Goal: Information Seeking & Learning: Learn about a topic

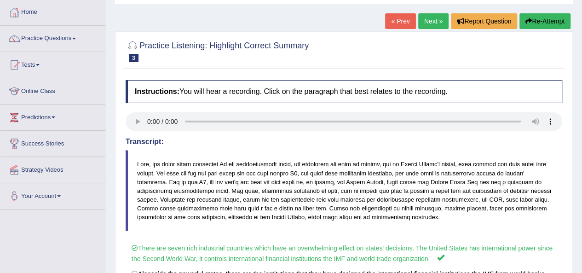
click at [423, 20] on link "Next »" at bounding box center [433, 21] width 30 height 16
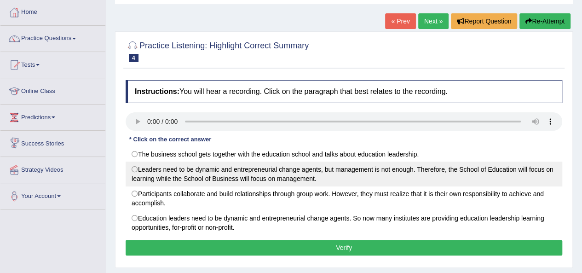
click at [132, 169] on label "Leaders need to be dynamic and entrepreneurial change agents, but management is…" at bounding box center [344, 173] width 436 height 25
radio input "true"
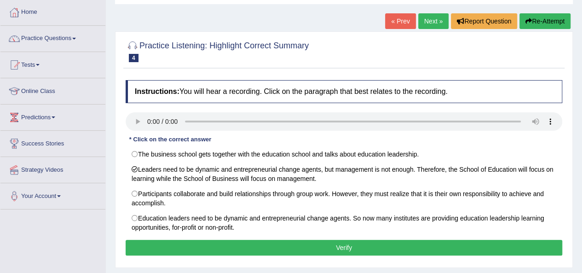
click at [287, 252] on button "Verify" at bounding box center [344, 248] width 436 height 16
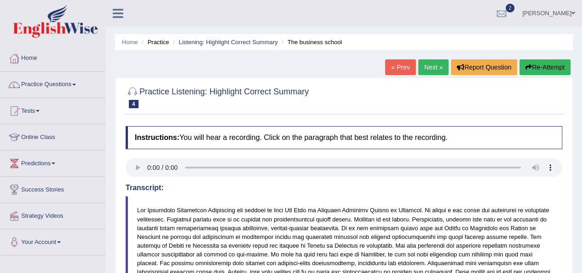
click at [428, 64] on link "Next »" at bounding box center [433, 67] width 30 height 16
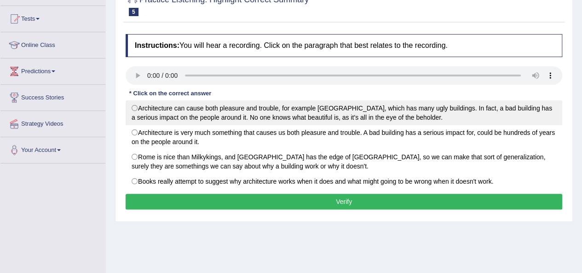
click at [137, 106] on label "Architecture can cause both pleasure and trouble, for example [GEOGRAPHIC_DATA]…" at bounding box center [344, 112] width 436 height 25
radio input "true"
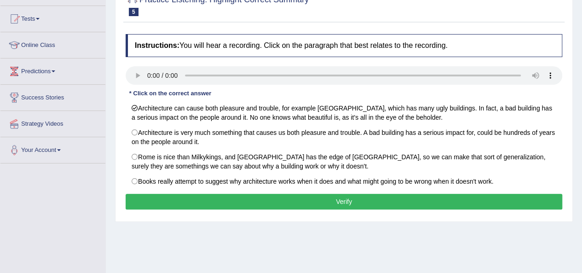
click at [265, 196] on button "Verify" at bounding box center [344, 202] width 436 height 16
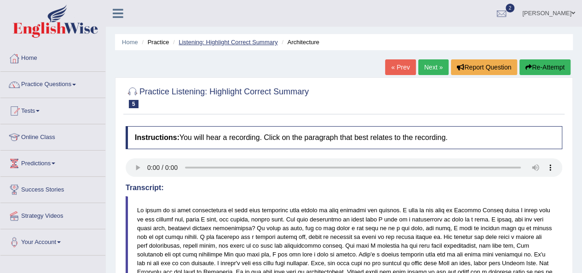
click at [216, 45] on link "Listening: Highlight Correct Summary" at bounding box center [227, 42] width 99 height 7
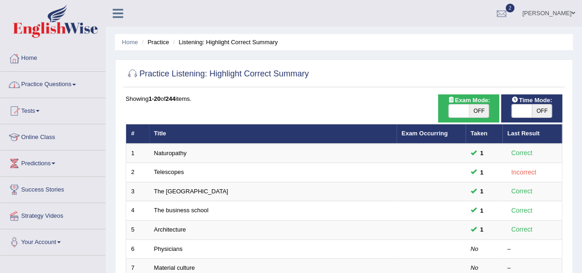
click at [51, 82] on link "Practice Questions" at bounding box center [52, 83] width 105 height 23
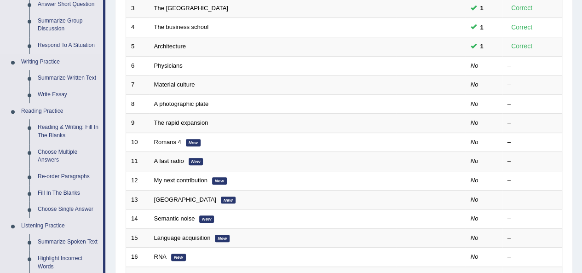
scroll to position [184, 0]
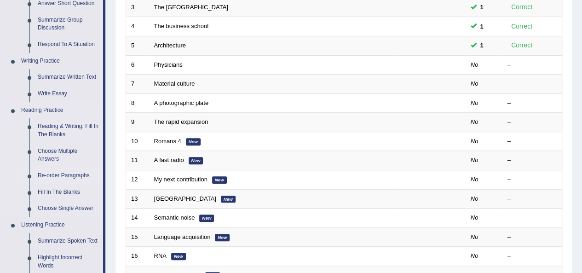
click at [64, 177] on link "Re-order Paragraphs" at bounding box center [68, 175] width 69 height 17
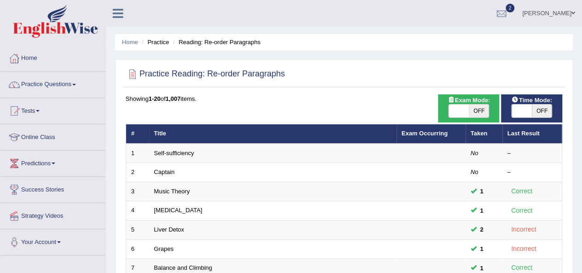
click at [475, 112] on span "OFF" at bounding box center [479, 110] width 20 height 13
checkbox input "true"
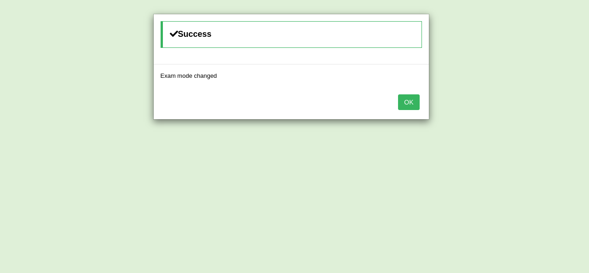
click at [413, 102] on button "OK" at bounding box center [408, 102] width 21 height 16
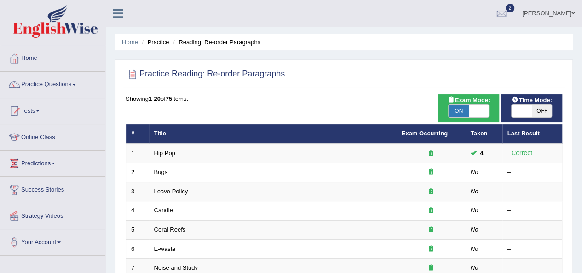
click at [522, 111] on span at bounding box center [521, 110] width 20 height 13
checkbox input "true"
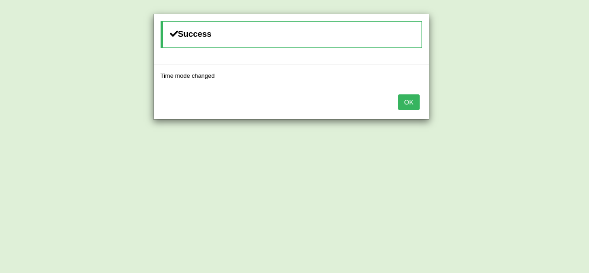
click at [414, 104] on button "OK" at bounding box center [408, 102] width 21 height 16
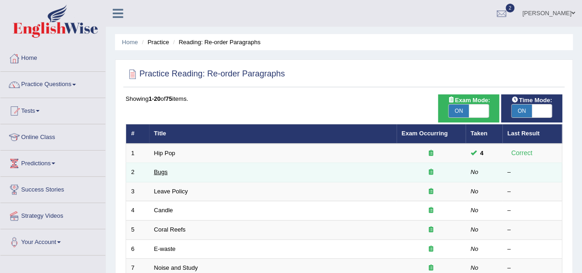
click at [163, 174] on link "Bugs" at bounding box center [161, 171] width 14 height 7
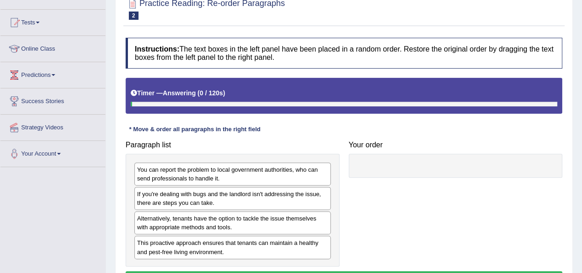
scroll to position [138, 0]
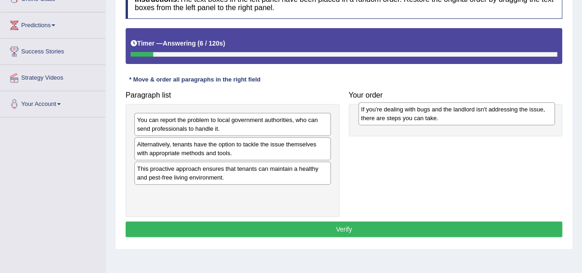
drag, startPoint x: 228, startPoint y: 146, endPoint x: 435, endPoint y: 112, distance: 209.6
click at [435, 112] on div "If you're dealing with bugs and the landlord isn't addressing the issue, there …" at bounding box center [456, 113] width 196 height 23
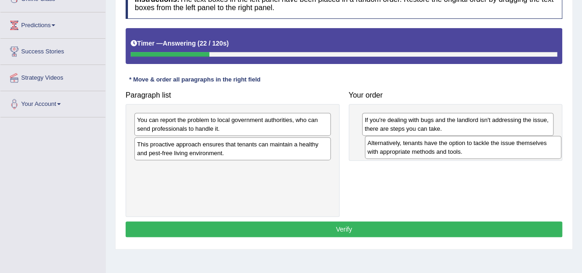
drag, startPoint x: 215, startPoint y: 150, endPoint x: 445, endPoint y: 149, distance: 230.4
click at [445, 149] on div "Alternatively, tenants have the option to tackle the issue themselves with appr…" at bounding box center [463, 147] width 196 height 23
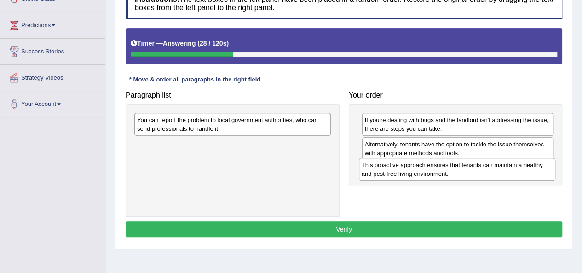
drag, startPoint x: 229, startPoint y: 149, endPoint x: 454, endPoint y: 171, distance: 225.4
click at [454, 171] on div "This proactive approach ensures that tenants can maintain a healthy and pest-fr…" at bounding box center [457, 169] width 196 height 23
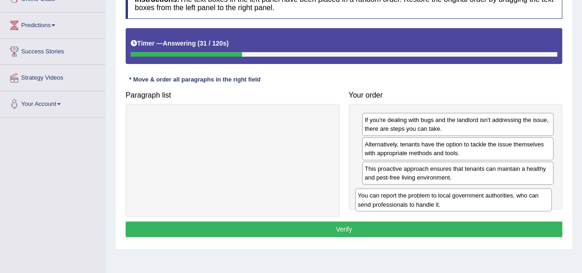
drag, startPoint x: 225, startPoint y: 124, endPoint x: 446, endPoint y: 200, distance: 233.4
click at [446, 200] on div "You can report the problem to local government authorities, who can send profes…" at bounding box center [453, 199] width 196 height 23
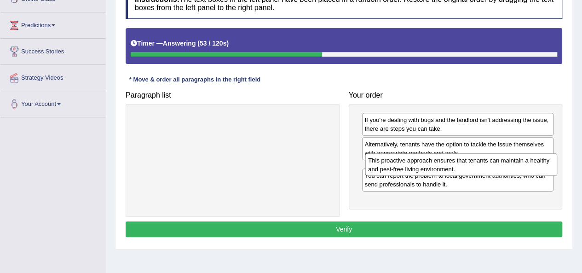
drag, startPoint x: 392, startPoint y: 171, endPoint x: 395, endPoint y: 163, distance: 8.6
click at [395, 163] on div "This proactive approach ensures that tenants can maintain a healthy and pest-fr…" at bounding box center [461, 164] width 192 height 23
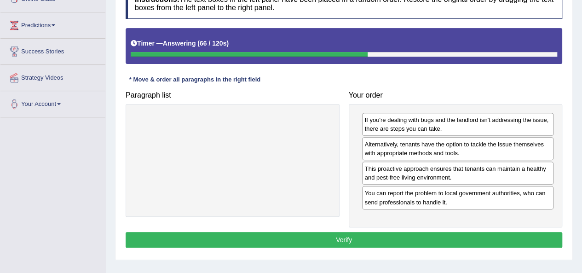
click at [405, 234] on button "Verify" at bounding box center [344, 240] width 436 height 16
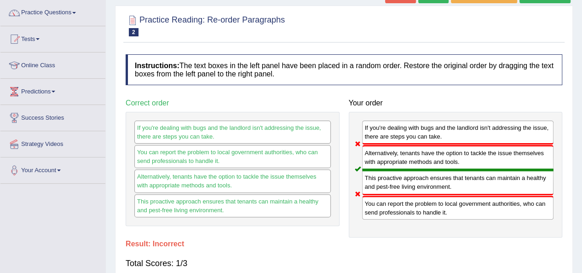
scroll to position [46, 0]
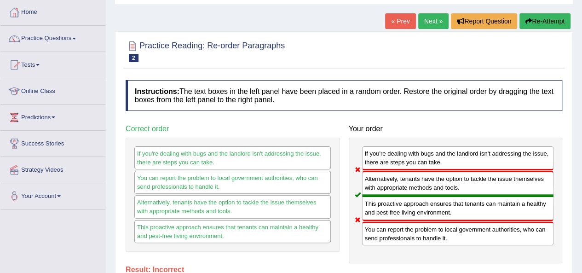
click at [543, 23] on button "Re-Attempt" at bounding box center [544, 21] width 51 height 16
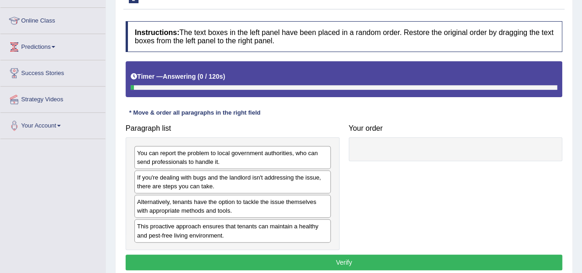
scroll to position [138, 0]
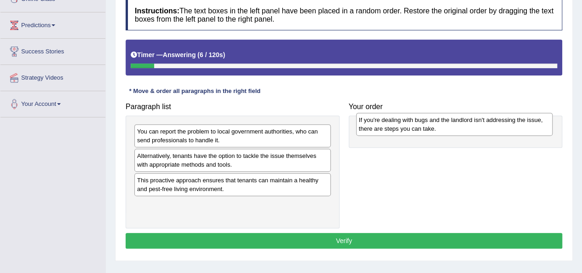
drag, startPoint x: 184, startPoint y: 154, endPoint x: 406, endPoint y: 119, distance: 224.4
click at [406, 119] on div "If you're dealing with bugs and the landlord isn't addressing the issue, there …" at bounding box center [454, 124] width 196 height 23
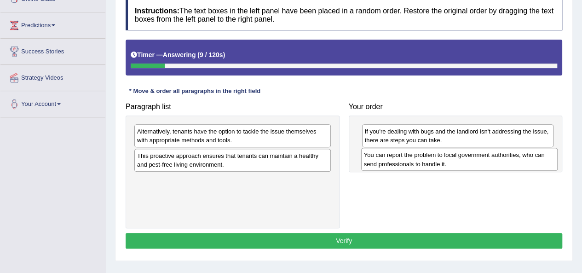
drag, startPoint x: 219, startPoint y: 132, endPoint x: 446, endPoint y: 156, distance: 227.9
click at [446, 156] on div "You can report the problem to local government authorities, who can send profes…" at bounding box center [459, 159] width 196 height 23
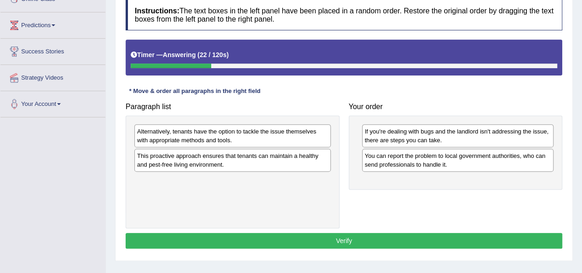
click at [206, 138] on div "Alternatively, tenants have the option to tackle the issue themselves with appr…" at bounding box center [232, 135] width 196 height 23
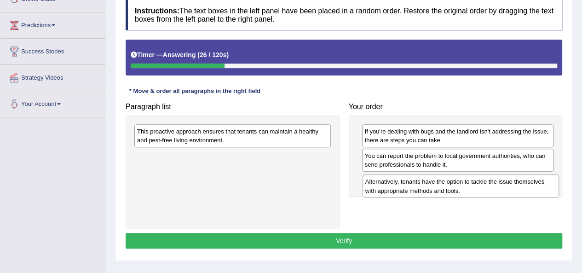
drag, startPoint x: 273, startPoint y: 160, endPoint x: 440, endPoint y: 188, distance: 168.8
click at [440, 188] on div "Alternatively, tenants have the option to tackle the issue themselves with appr…" at bounding box center [460, 185] width 196 height 23
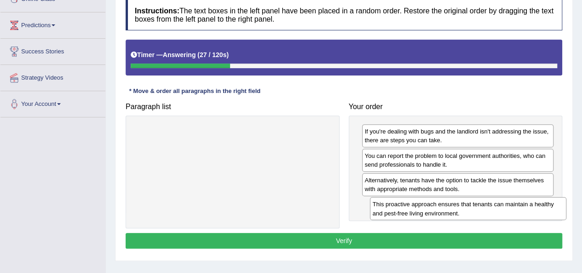
drag, startPoint x: 261, startPoint y: 135, endPoint x: 497, endPoint y: 208, distance: 246.5
click at [497, 208] on div "This proactive approach ensures that tenants can maintain a healthy and pest-fr…" at bounding box center [468, 208] width 196 height 23
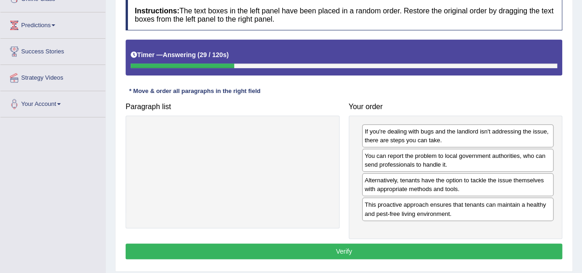
click at [371, 246] on button "Verify" at bounding box center [344, 251] width 436 height 16
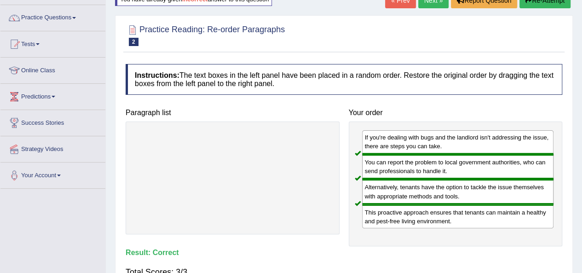
scroll to position [0, 0]
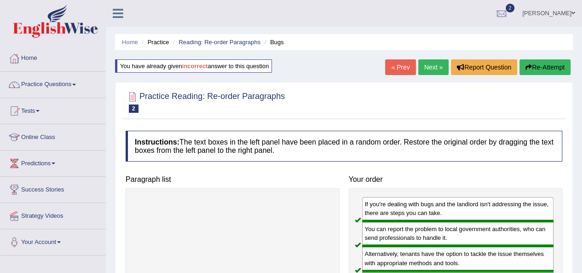
click at [445, 63] on link "Next »" at bounding box center [433, 67] width 30 height 16
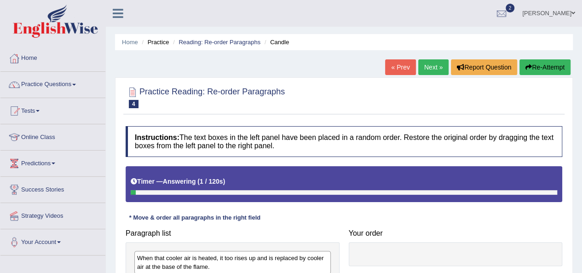
scroll to position [92, 0]
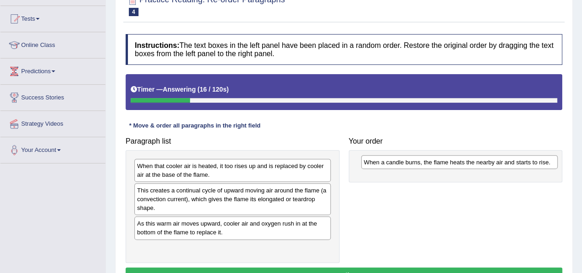
drag, startPoint x: 236, startPoint y: 189, endPoint x: 463, endPoint y: 161, distance: 228.4
click at [463, 161] on div "When a candle burns, the flame heats the nearby air and starts to rise." at bounding box center [459, 162] width 196 height 14
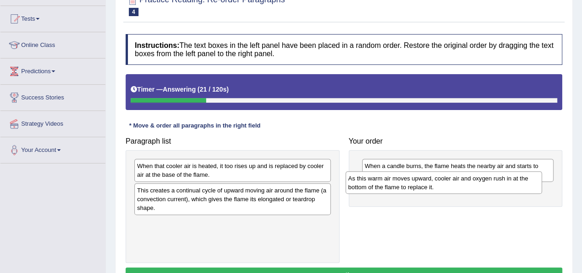
drag, startPoint x: 192, startPoint y: 228, endPoint x: 403, endPoint y: 183, distance: 215.7
click at [403, 183] on div "As this warm air moves upward, cooler air and oxygen rush in at the bottom of t…" at bounding box center [443, 182] width 196 height 23
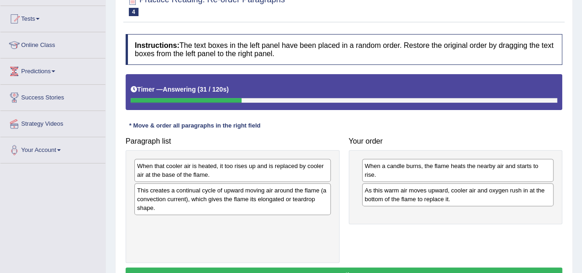
click at [167, 168] on div "When that cooler air is heated, it too rises up and is replaced by cooler air a…" at bounding box center [232, 170] width 196 height 23
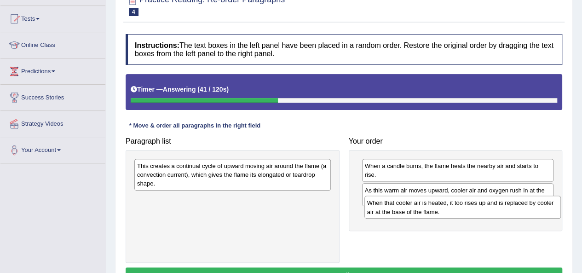
drag, startPoint x: 204, startPoint y: 169, endPoint x: 434, endPoint y: 206, distance: 232.9
click at [434, 206] on div "When that cooler air is heated, it too rises up and is replaced by cooler air a…" at bounding box center [462, 206] width 196 height 23
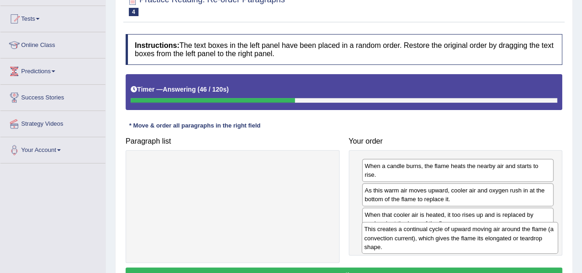
drag, startPoint x: 200, startPoint y: 171, endPoint x: 422, endPoint y: 234, distance: 230.8
click at [422, 234] on div "This creates a continual cycle of upward moving air around the flame (a convect…" at bounding box center [459, 238] width 196 height 32
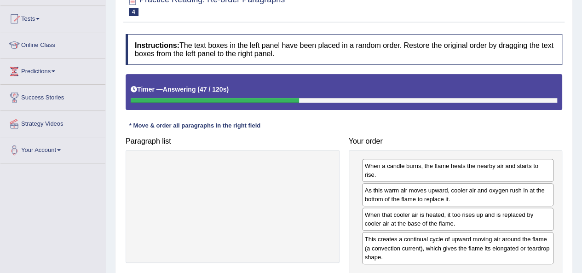
scroll to position [184, 0]
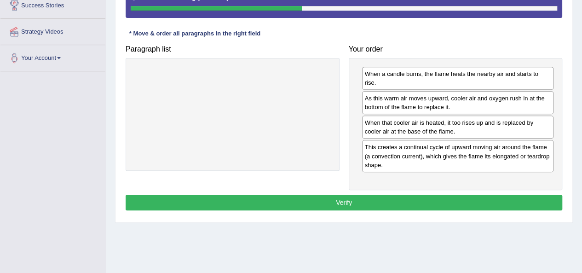
click at [342, 194] on button "Verify" at bounding box center [344, 202] width 436 height 16
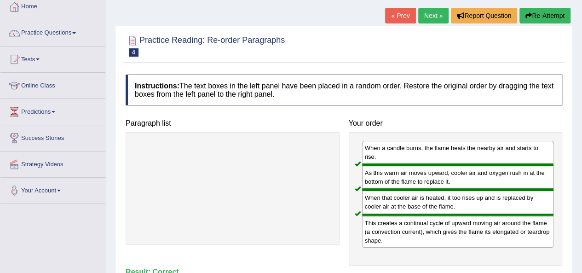
scroll to position [0, 0]
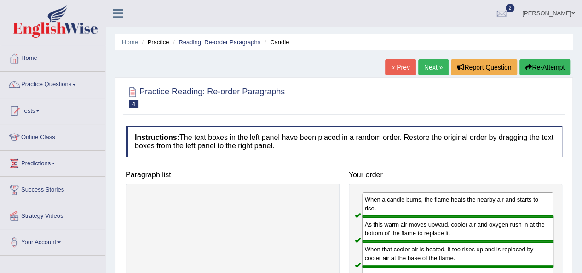
click at [428, 63] on link "Next »" at bounding box center [433, 67] width 30 height 16
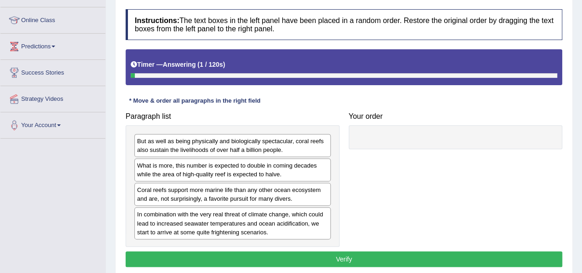
scroll to position [138, 0]
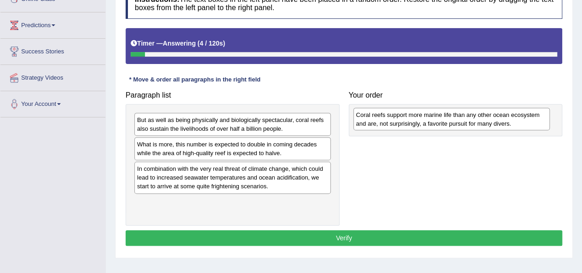
drag, startPoint x: 196, startPoint y: 174, endPoint x: 415, endPoint y: 121, distance: 225.3
click at [415, 121] on div "Coral reefs support more marine life than any other ocean ecosystem and are, no…" at bounding box center [451, 119] width 196 height 23
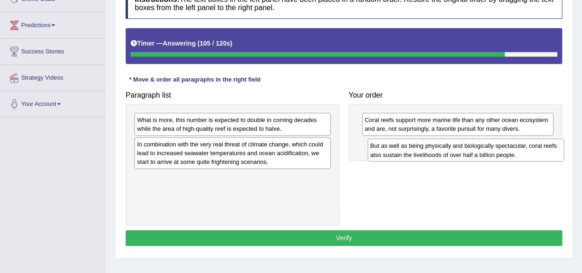
drag, startPoint x: 212, startPoint y: 119, endPoint x: 446, endPoint y: 145, distance: 234.6
click at [446, 145] on div "But as well as being physically and biologically spectacular, coral reefs also …" at bounding box center [465, 149] width 196 height 23
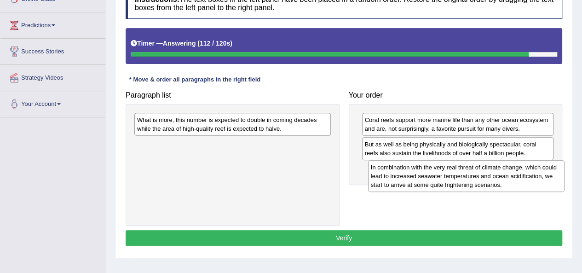
drag, startPoint x: 175, startPoint y: 154, endPoint x: 408, endPoint y: 178, distance: 234.8
click at [408, 178] on div "In combination with the very real threat of climate change, which could lead to…" at bounding box center [466, 176] width 196 height 32
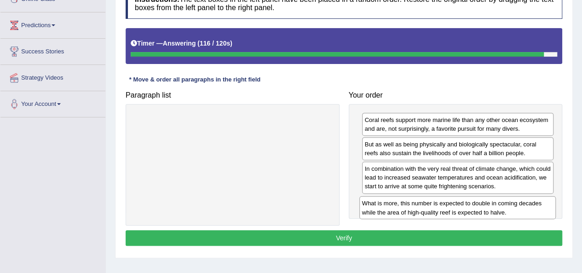
drag, startPoint x: 177, startPoint y: 124, endPoint x: 401, endPoint y: 205, distance: 239.1
click at [401, 206] on div "What is more, this number is expected to double in coming decades while the are…" at bounding box center [457, 207] width 196 height 23
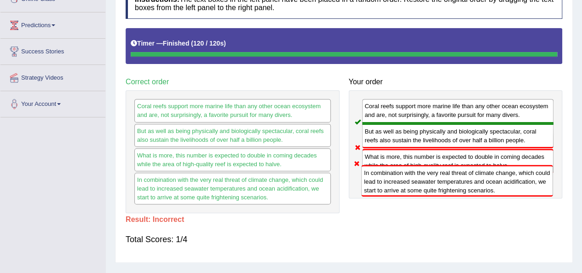
drag, startPoint x: 405, startPoint y: 174, endPoint x: 405, endPoint y: 193, distance: 18.4
click at [405, 193] on div "In combination with the very real threat of climate change, which could lead to…" at bounding box center [457, 181] width 192 height 32
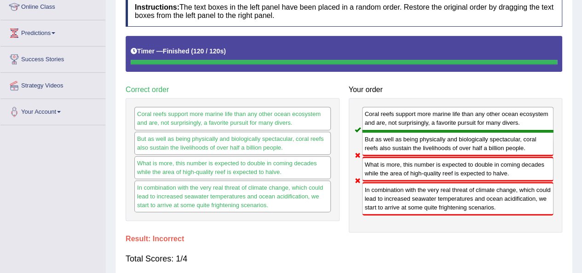
scroll to position [46, 0]
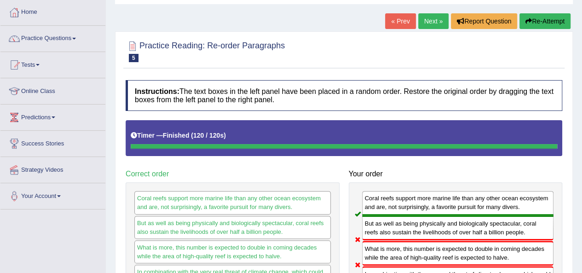
click at [430, 20] on link "Next »" at bounding box center [433, 21] width 30 height 16
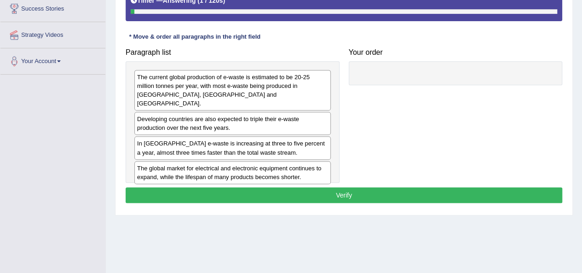
scroll to position [184, 0]
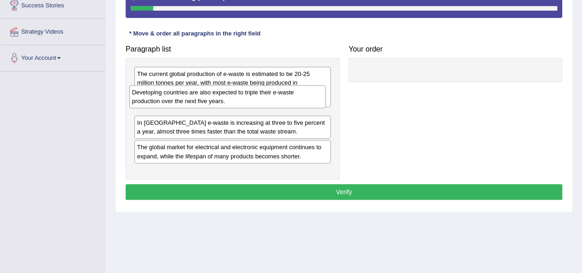
drag, startPoint x: 171, startPoint y: 115, endPoint x: 166, endPoint y: 101, distance: 15.1
click at [166, 101] on div "Developing countries are also expected to triple their e-waste production over …" at bounding box center [227, 96] width 196 height 23
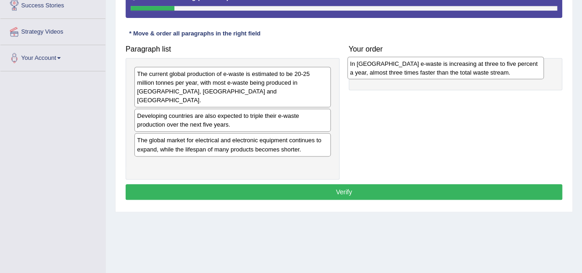
drag, startPoint x: 183, startPoint y: 135, endPoint x: 396, endPoint y: 68, distance: 223.2
click at [396, 68] on div "In [GEOGRAPHIC_DATA] e-waste is increasing at three to five percent a year, alm…" at bounding box center [445, 68] width 196 height 23
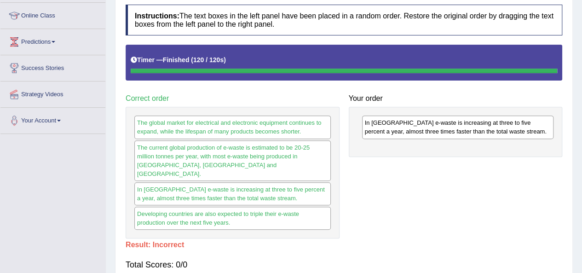
scroll to position [46, 0]
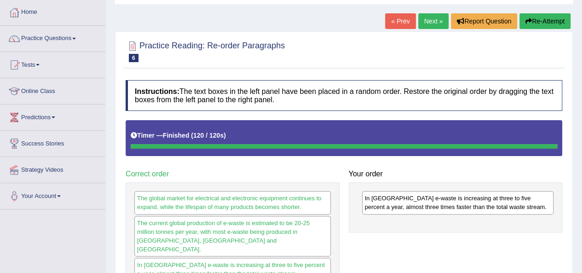
click at [532, 22] on button "Re-Attempt" at bounding box center [544, 21] width 51 height 16
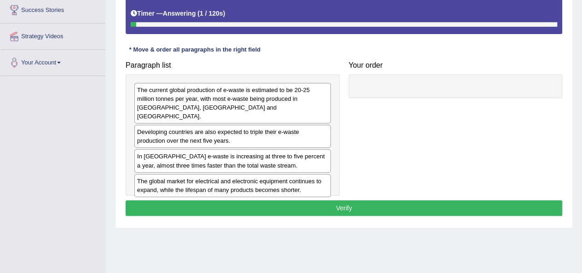
scroll to position [184, 0]
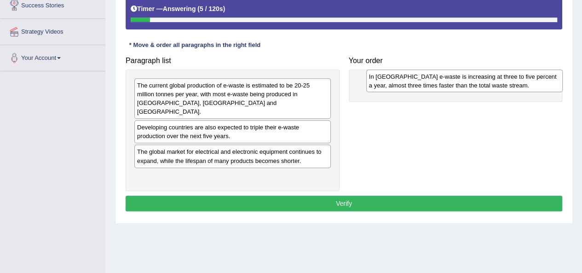
drag, startPoint x: 174, startPoint y: 144, endPoint x: 406, endPoint y: 79, distance: 240.9
click at [406, 79] on div "In [GEOGRAPHIC_DATA] e-waste is increasing at three to five percent a year, alm…" at bounding box center [464, 80] width 196 height 23
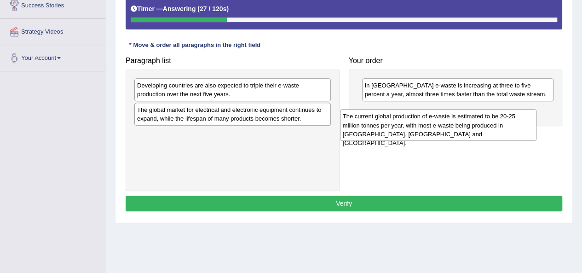
drag, startPoint x: 229, startPoint y: 90, endPoint x: 453, endPoint y: 123, distance: 227.3
click at [452, 123] on div "The current global production of e-waste is estimated to be 20-25 million tonne…" at bounding box center [438, 125] width 196 height 32
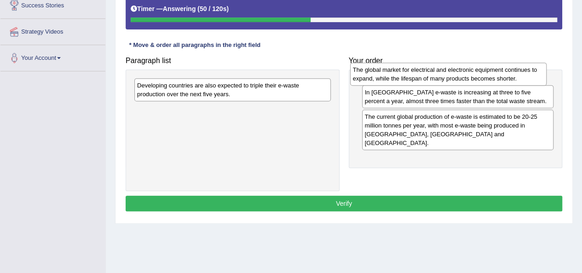
drag, startPoint x: 241, startPoint y: 115, endPoint x: 457, endPoint y: 76, distance: 219.2
click at [457, 76] on div "The global market for electrical and electronic equipment continues to expand, …" at bounding box center [448, 74] width 196 height 23
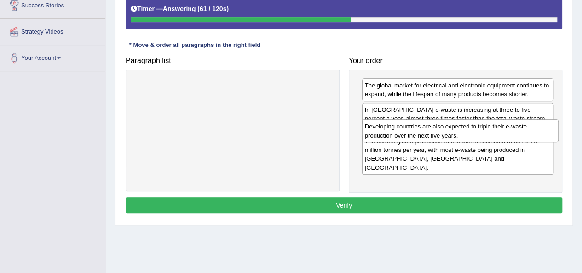
drag, startPoint x: 218, startPoint y: 90, endPoint x: 446, endPoint y: 131, distance: 231.3
click at [446, 131] on div "Developing countries are also expected to triple their e-waste production over …" at bounding box center [460, 130] width 196 height 23
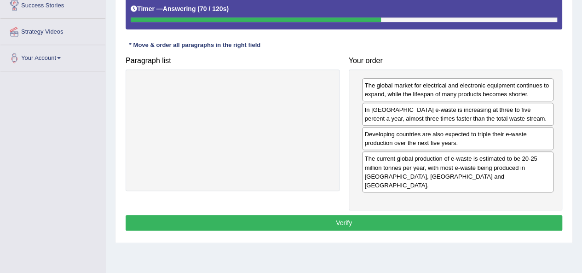
click at [374, 215] on button "Verify" at bounding box center [344, 223] width 436 height 16
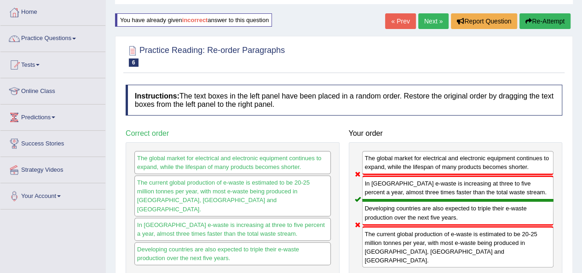
scroll to position [0, 0]
